Goal: Navigation & Orientation: Find specific page/section

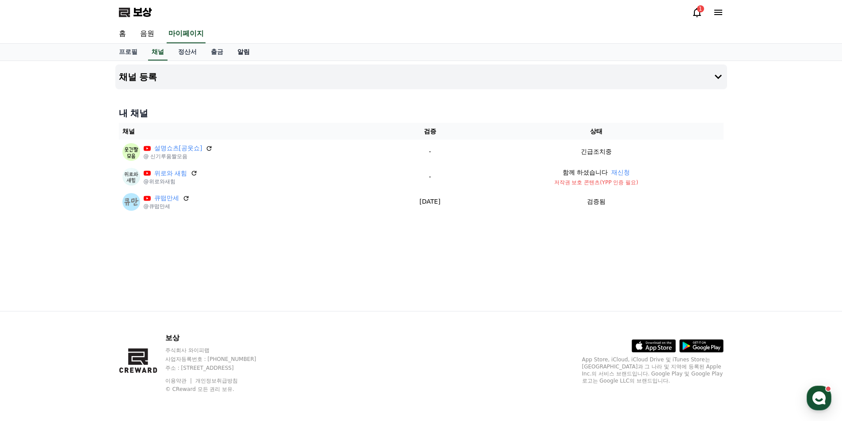
click at [245, 52] on font "알림" at bounding box center [243, 51] width 12 height 7
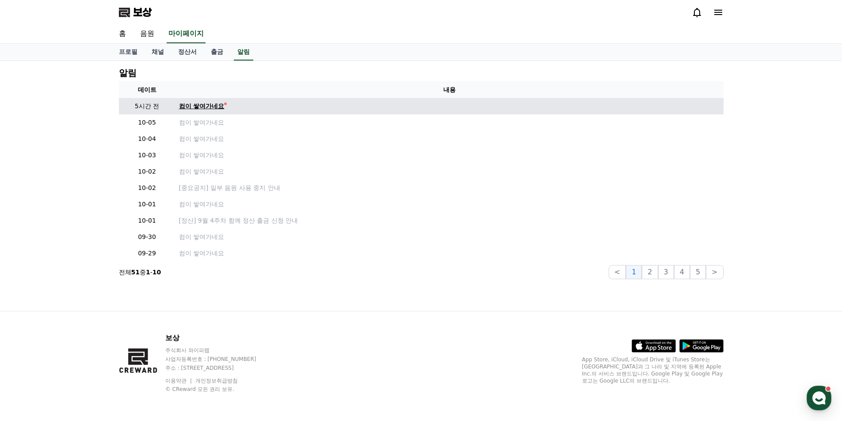
click at [212, 107] on font "컴이 쌓여가네요" at bounding box center [202, 106] width 46 height 7
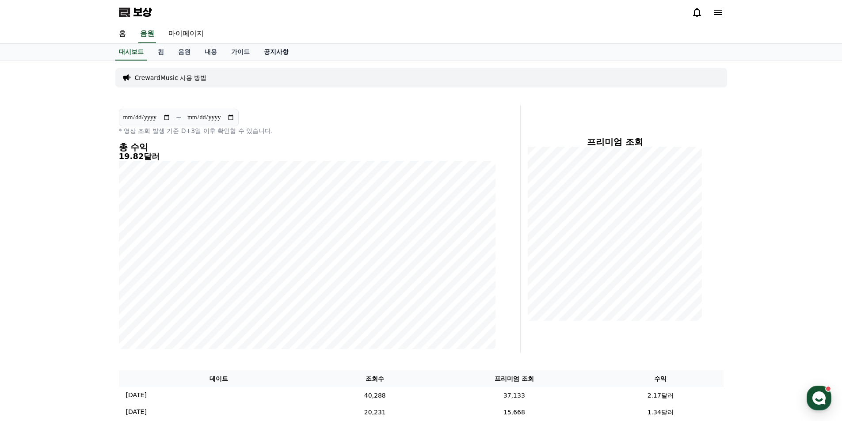
click at [285, 50] on font "공지사항" at bounding box center [276, 51] width 25 height 7
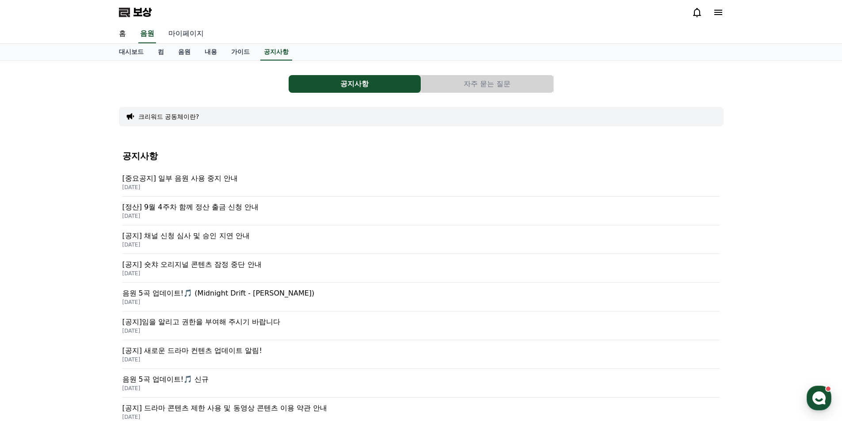
click at [200, 31] on font "마이페이지" at bounding box center [185, 33] width 35 height 8
select select "**********"
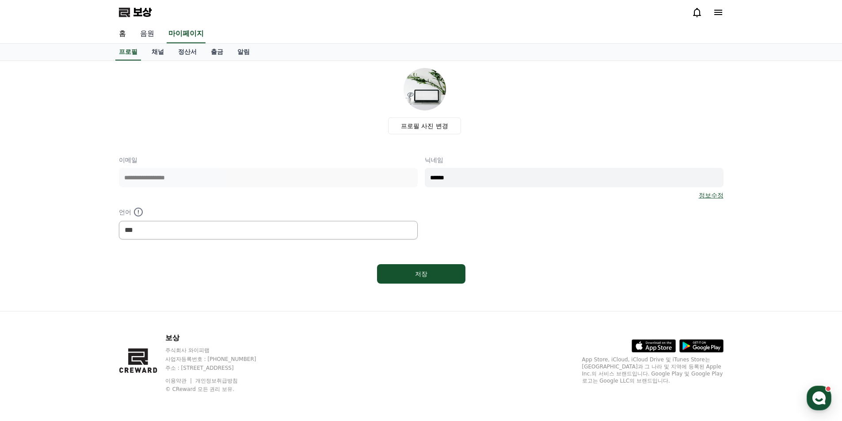
click at [146, 36] on font "음원" at bounding box center [147, 33] width 14 height 8
